Goal: Task Accomplishment & Management: Manage account settings

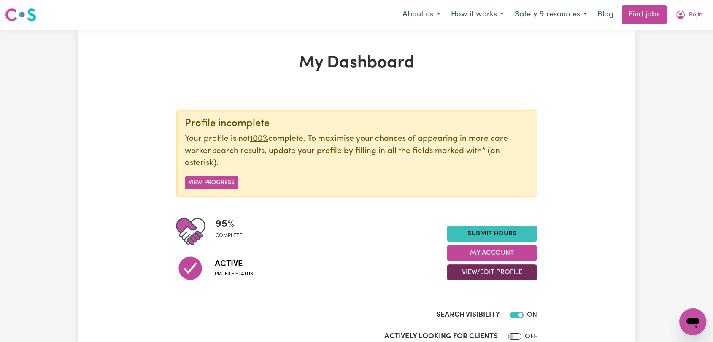
click at [496, 270] on button "View/Edit Profile" at bounding box center [492, 273] width 90 height 16
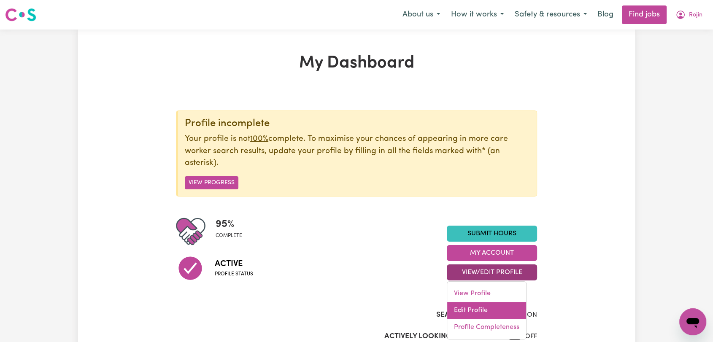
click at [483, 309] on link "Edit Profile" at bounding box center [486, 310] width 79 height 17
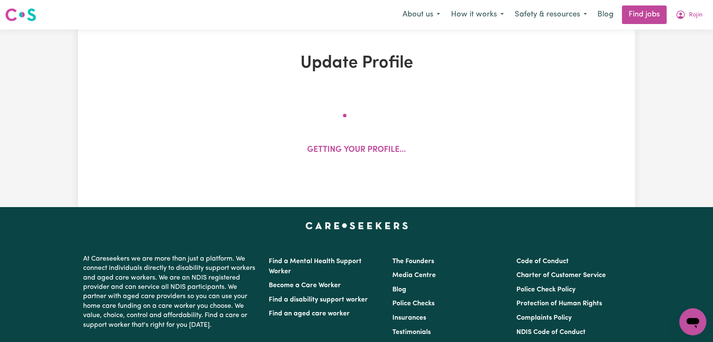
select select "[DEMOGRAPHIC_DATA]"
select select "Student Visa"
select select "Studying a healthcare related degree or qualification"
select select "40"
select select "50"
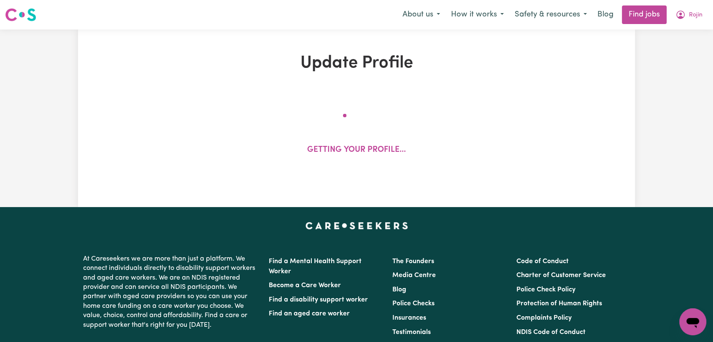
select select "65"
select select "80"
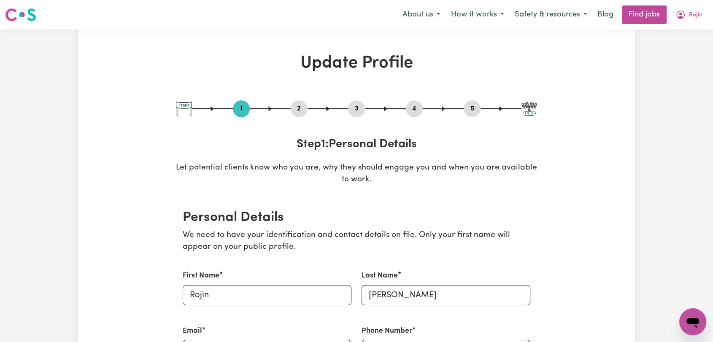
click at [298, 105] on button "2" at bounding box center [299, 108] width 17 height 11
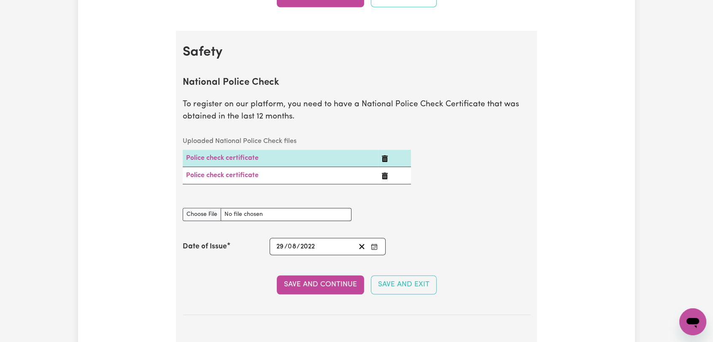
scroll to position [516, 0]
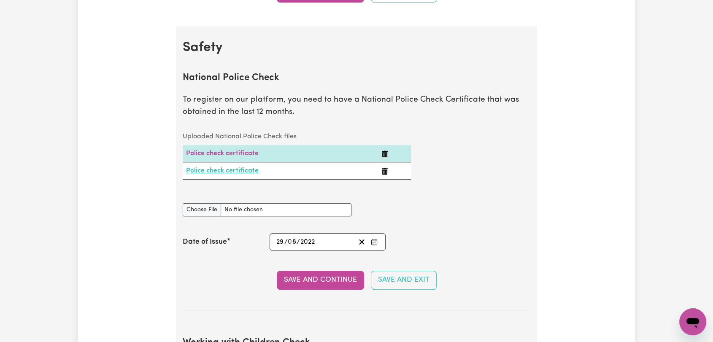
click at [245, 173] on link "Police check certificate" at bounding box center [222, 171] width 73 height 7
click at [378, 242] on button "Enter the Date of Issue of your National Police Check" at bounding box center [374, 241] width 12 height 11
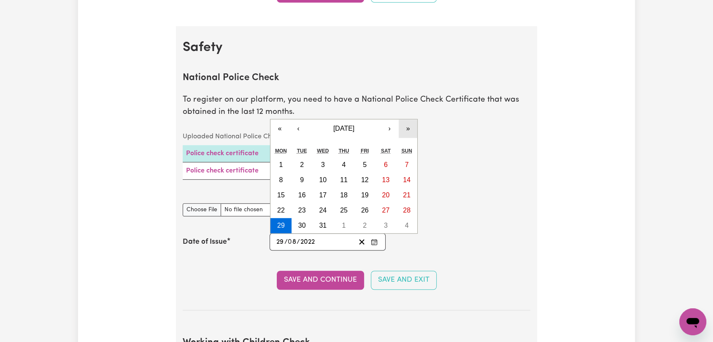
click at [411, 128] on button "»" at bounding box center [408, 128] width 19 height 19
click at [387, 126] on button "›" at bounding box center [389, 128] width 19 height 19
click at [390, 131] on button "›" at bounding box center [389, 128] width 19 height 19
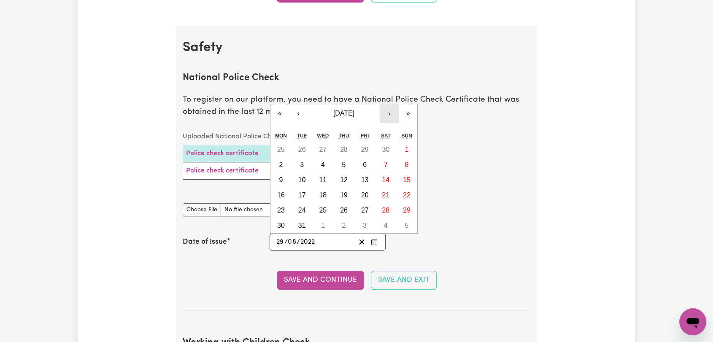
click at [389, 113] on button "›" at bounding box center [389, 113] width 19 height 19
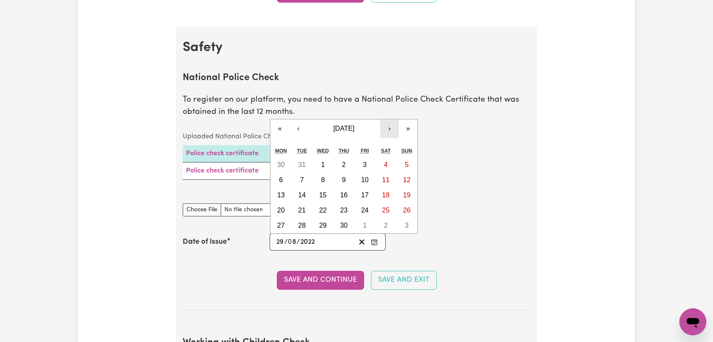
click at [391, 128] on button "›" at bounding box center [389, 128] width 19 height 19
click at [331, 222] on button "27" at bounding box center [322, 225] width 21 height 15
type input "[DATE]"
type input "27"
type input "12"
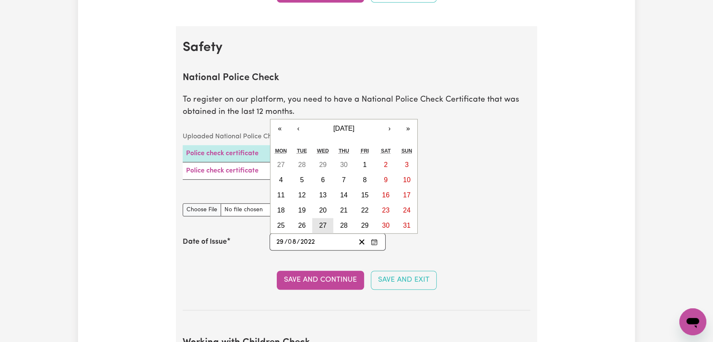
type input "2023"
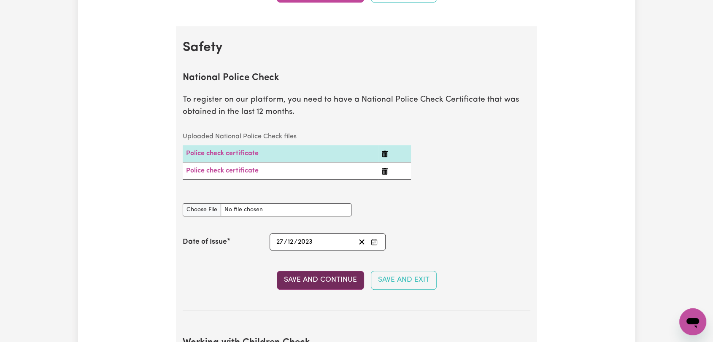
click at [320, 278] on button "Save and Continue" at bounding box center [320, 280] width 87 height 19
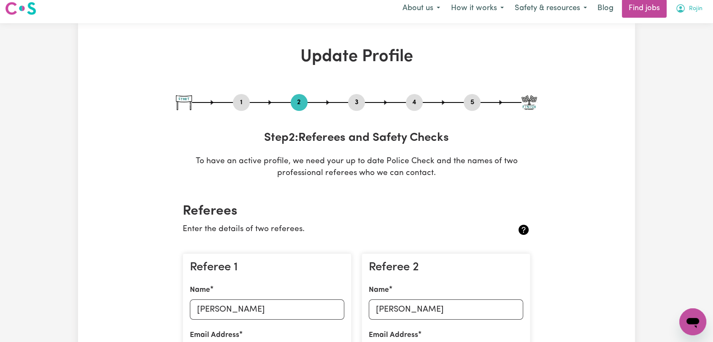
scroll to position [0, 0]
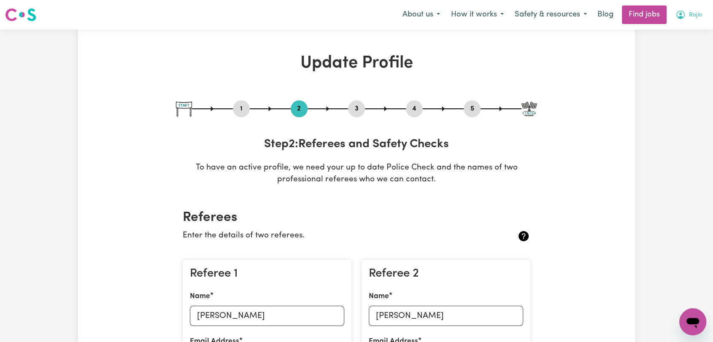
click at [692, 15] on span "Rojin" at bounding box center [696, 15] width 14 height 9
click at [676, 66] on link "Logout" at bounding box center [674, 65] width 67 height 16
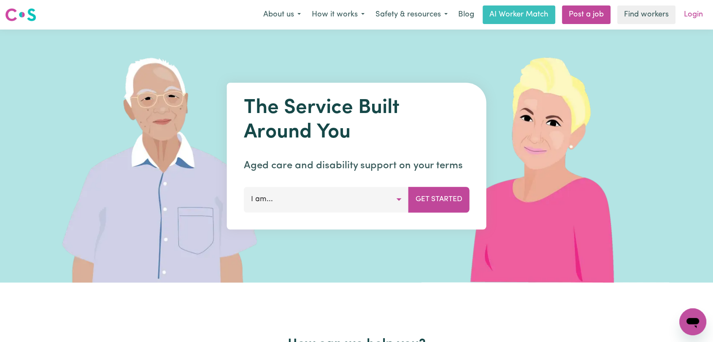
click at [697, 14] on link "Login" at bounding box center [693, 14] width 29 height 19
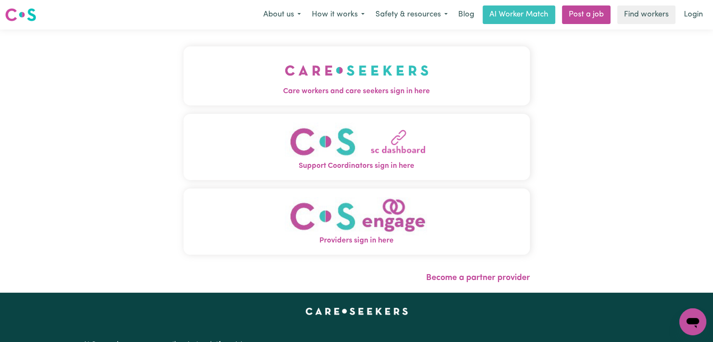
click at [285, 81] on img "Care workers and care seekers sign in here" at bounding box center [357, 70] width 144 height 31
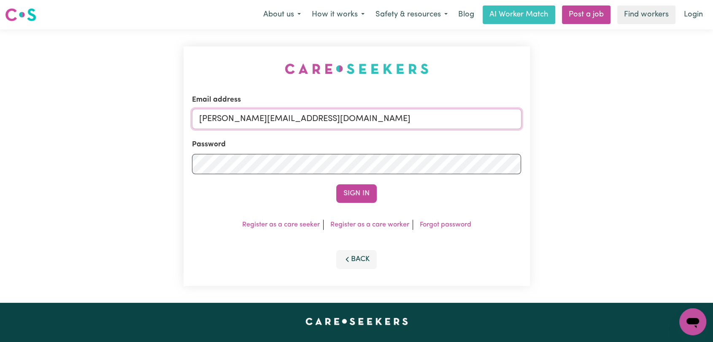
click at [330, 118] on input "[PERSON_NAME][EMAIL_ADDRESS][DOMAIN_NAME]" at bounding box center [357, 119] width 330 height 20
drag, startPoint x: 242, startPoint y: 119, endPoint x: 357, endPoint y: 116, distance: 114.8
click at [357, 116] on input "Superuser~[EMAIL_ADDRESS][DOMAIN_NAME]" at bounding box center [357, 119] width 330 height 20
type input "Superuser~[EMAIL_ADDRESS][DOMAIN_NAME]"
click at [345, 192] on button "Sign In" at bounding box center [356, 193] width 41 height 19
